Goal: Transaction & Acquisition: Obtain resource

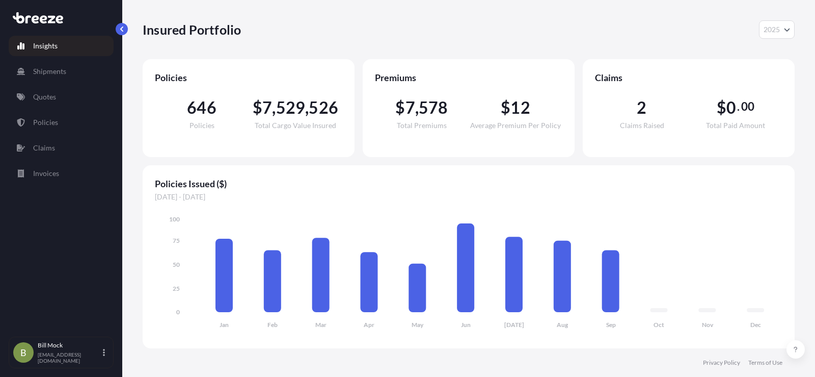
select select "2025"
click at [42, 93] on p "Quotes" at bounding box center [44, 97] width 23 height 10
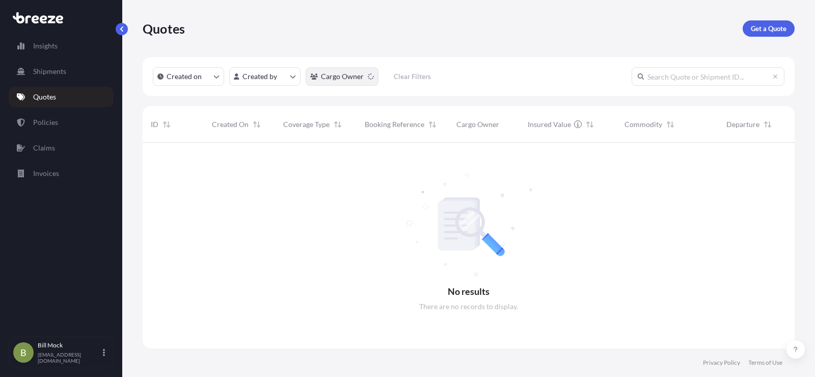
scroll to position [234, 645]
click at [765, 28] on p "Get a Quote" at bounding box center [769, 28] width 36 height 10
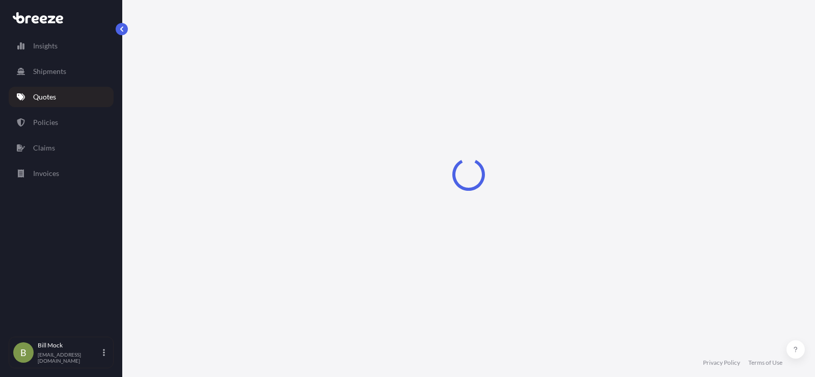
scroll to position [16, 0]
select select "Sea"
select select "1"
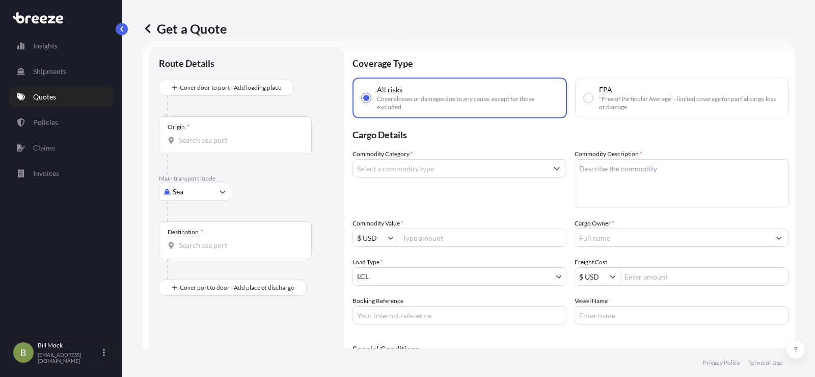
click at [188, 189] on body "Insights Shipments Quotes Policies Claims Invoices B [PERSON_NAME] [EMAIL_ADDRE…" at bounding box center [407, 188] width 815 height 377
click at [189, 256] on span "Road" at bounding box center [186, 255] width 16 height 10
select select "Road"
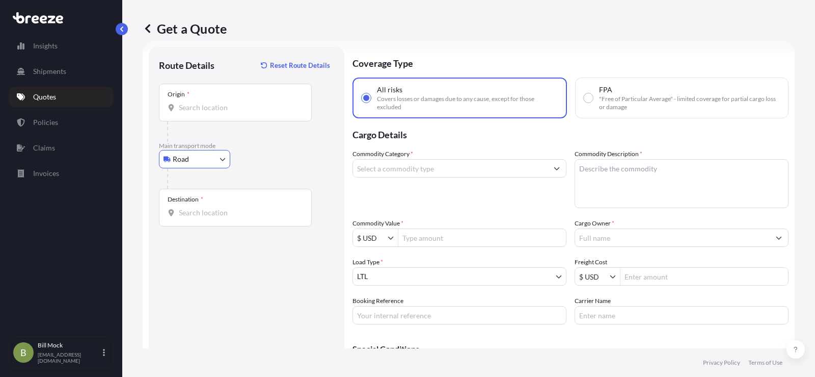
click at [196, 114] on div "Origin *" at bounding box center [235, 103] width 153 height 38
click at [196, 113] on input "Origin *" at bounding box center [239, 107] width 120 height 10
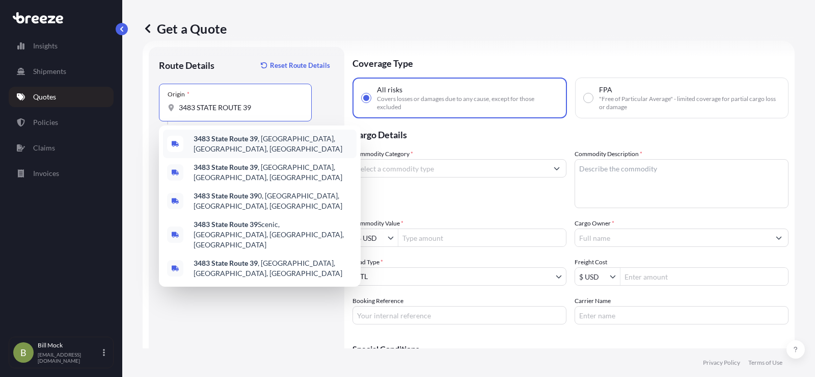
click at [261, 141] on span "[STREET_ADDRESS]" at bounding box center [273, 144] width 159 height 20
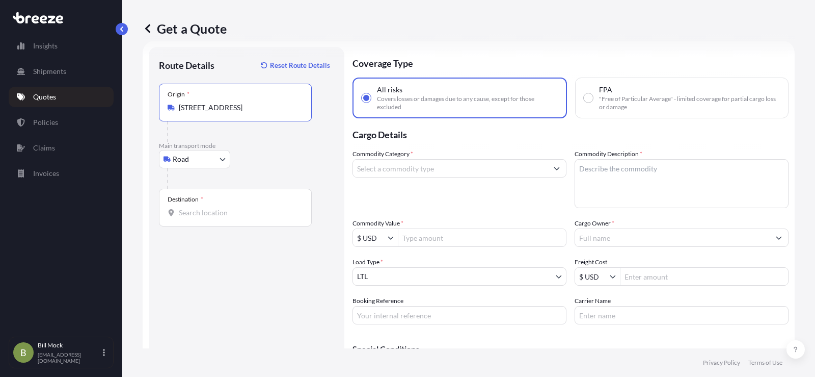
type input "[STREET_ADDRESS]"
click at [201, 213] on input "Destination *" at bounding box center [239, 212] width 120 height 10
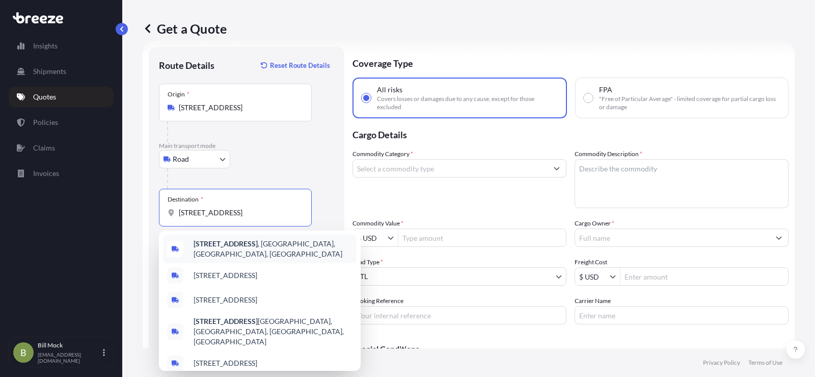
click at [228, 248] on b "[STREET_ADDRESS]" at bounding box center [226, 243] width 64 height 9
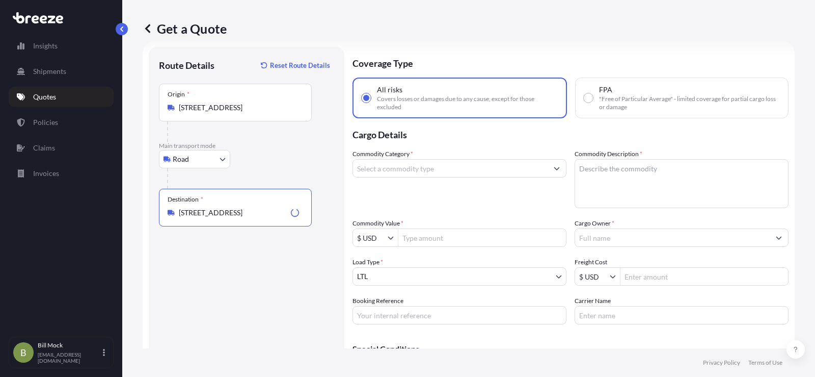
type input "[STREET_ADDRESS]"
click at [370, 172] on input "Commodity Category *" at bounding box center [450, 168] width 195 height 18
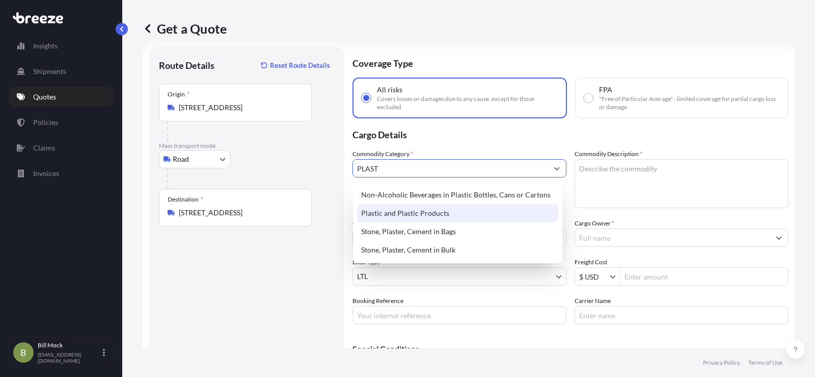
click at [408, 213] on div "Plastic and Plastic Products" at bounding box center [457, 213] width 201 height 18
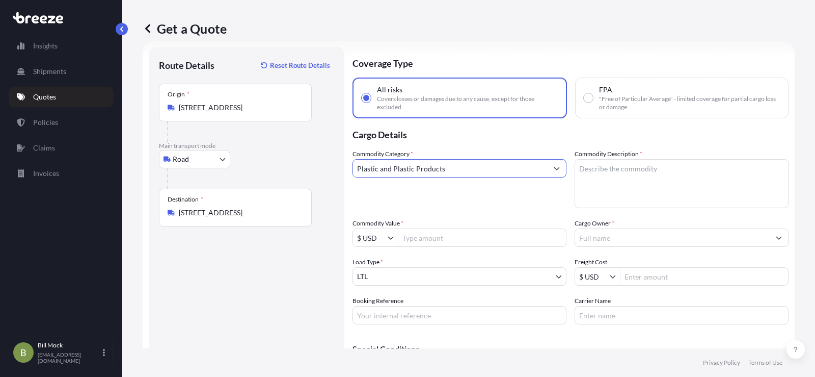
type input "Plastic and Plastic Products"
click at [599, 167] on textarea "Commodity Description *" at bounding box center [682, 183] width 214 height 49
type textarea "PLASTIC/WOOD DISPLAYS"
click at [416, 241] on input "Commodity Value *" at bounding box center [482, 237] width 168 height 18
type input "2,471.04"
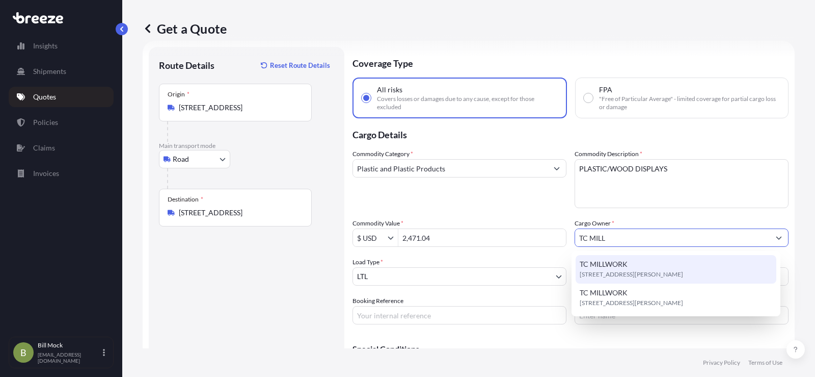
click at [600, 268] on span "TC MILLWORK" at bounding box center [604, 264] width 48 height 10
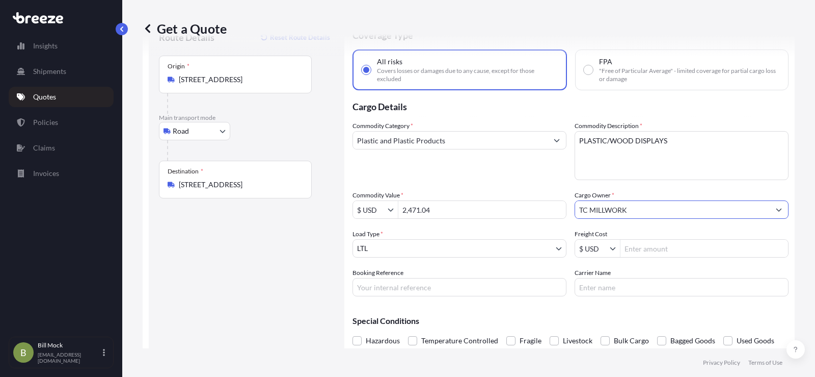
scroll to position [71, 0]
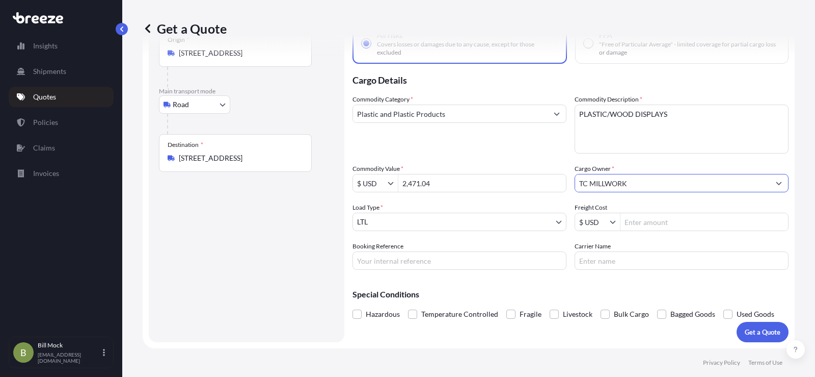
type input "TC MILLWORK"
click at [395, 261] on input "Booking Reference" at bounding box center [460, 260] width 214 height 18
type input "485769"
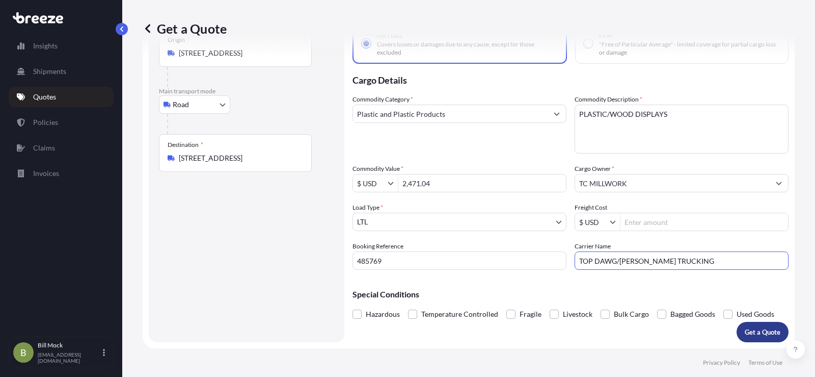
type input "TOP DAWG/[PERSON_NAME] TRUCKING"
click at [745, 328] on p "Get a Quote" at bounding box center [763, 332] width 36 height 10
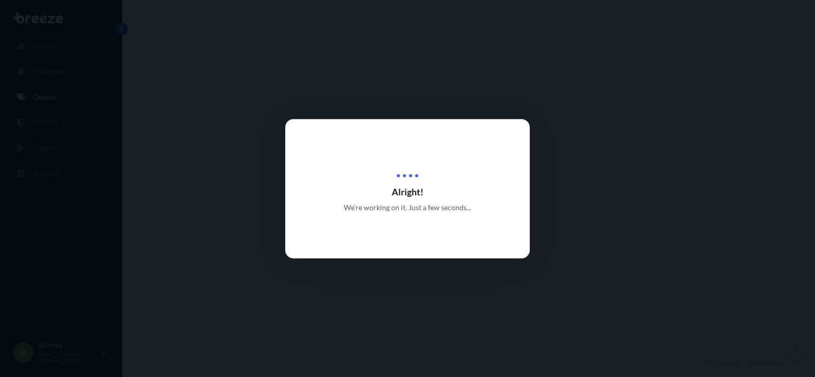
select select "Road"
select select "1"
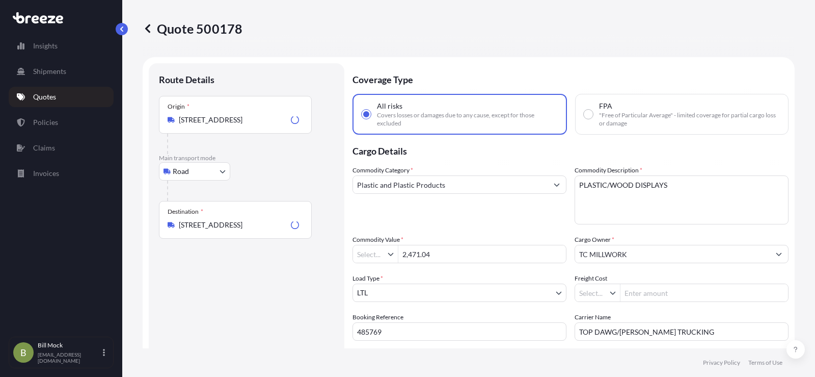
type input "$ USD"
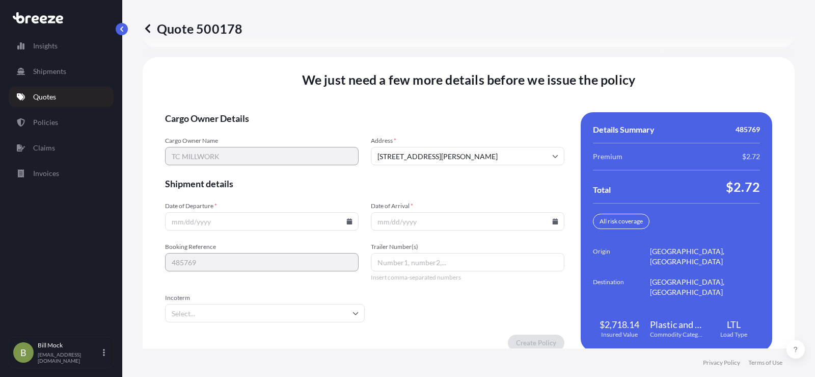
scroll to position [1408, 0]
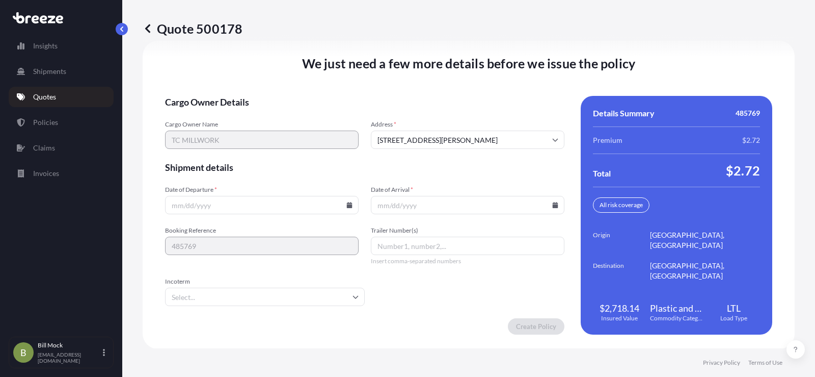
click at [349, 206] on icon at bounding box center [350, 205] width 6 height 6
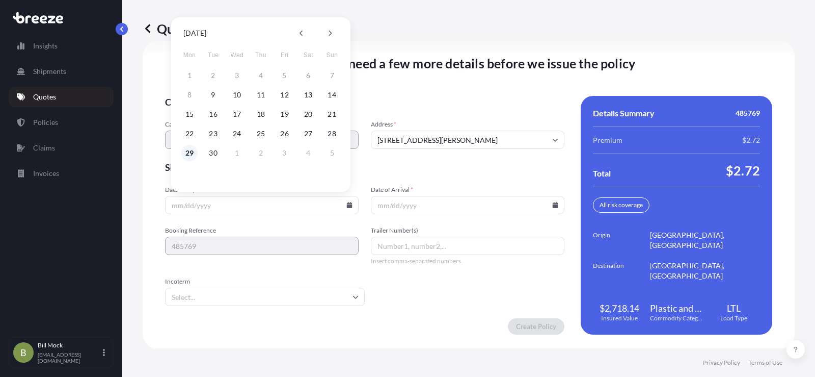
click at [190, 150] on button "29" at bounding box center [189, 153] width 16 height 16
type input "[DATE]"
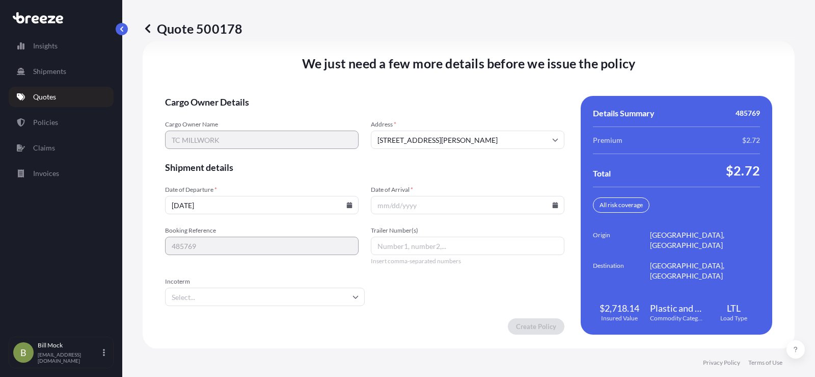
click at [547, 205] on input "Date of Arrival *" at bounding box center [468, 205] width 194 height 18
click at [553, 206] on icon at bounding box center [556, 205] width 6 height 6
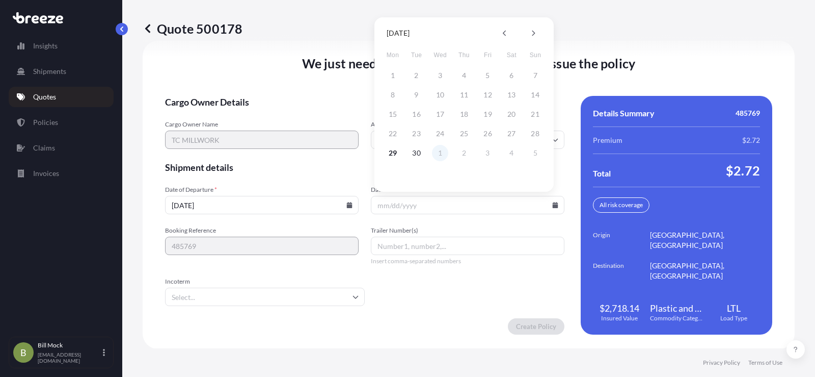
click at [441, 154] on button "1" at bounding box center [440, 153] width 16 height 16
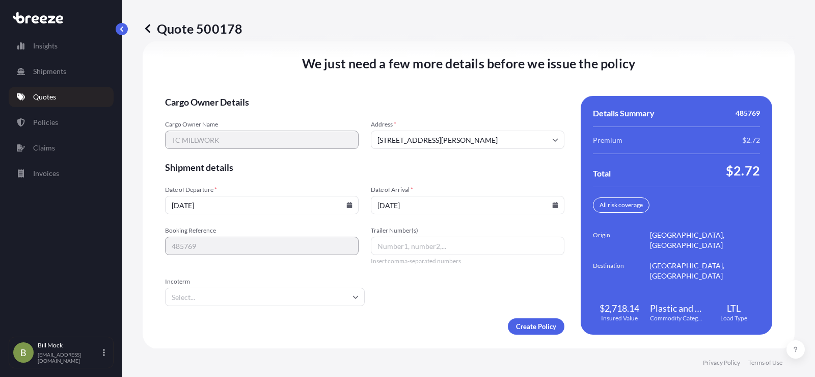
type input "[DATE]"
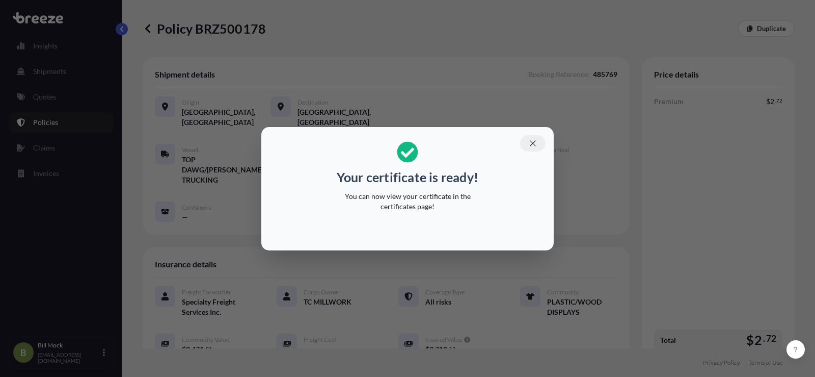
click at [530, 146] on icon "button" at bounding box center [533, 143] width 6 height 6
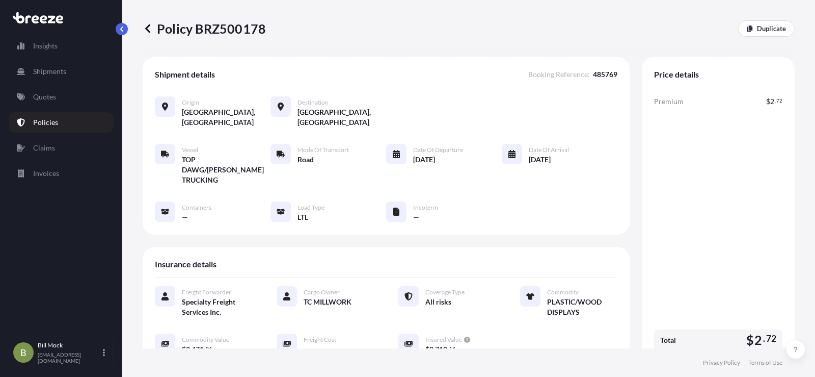
click at [230, 35] on p "Policy BRZ500178" at bounding box center [204, 28] width 123 height 16
copy p "BRZ500178"
